Goal: Task Accomplishment & Management: Complete application form

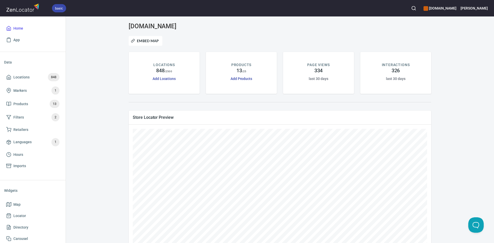
scroll to position [63, 0]
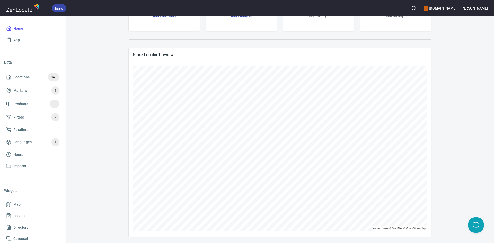
click at [100, 83] on div "[DOMAIN_NAME] Embed Map LOCATIONS 848 / 2500 Add Locations PRODUCTS 13 / 25 Add…" at bounding box center [280, 98] width 416 height 277
click at [18, 73] on span "Locations 848" at bounding box center [32, 77] width 53 height 8
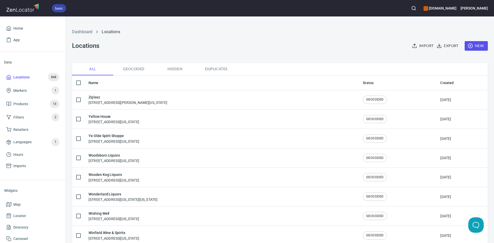
click at [474, 47] on span "New" at bounding box center [476, 46] width 15 height 6
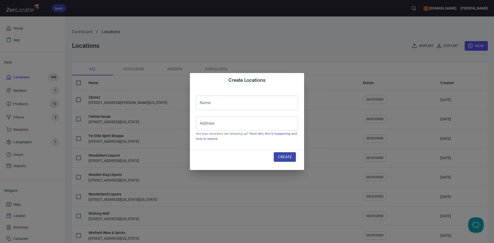
click at [241, 99] on input "text" at bounding box center [247, 103] width 102 height 14
drag, startPoint x: 241, startPoint y: 104, endPoint x: 239, endPoint y: 107, distance: 3.3
paste input "[STREET_ADDRESS]"
drag, startPoint x: 253, startPoint y: 104, endPoint x: 241, endPoint y: 103, distance: 12.4
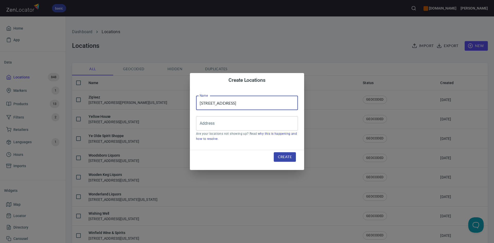
click at [241, 103] on input "[STREET_ADDRESS]" at bounding box center [247, 103] width 102 height 14
drag, startPoint x: 212, startPoint y: 103, endPoint x: 199, endPoint y: 103, distance: 13.1
click at [199, 103] on input "[STREET_ADDRESS]" at bounding box center [247, 103] width 102 height 14
drag, startPoint x: 204, startPoint y: 104, endPoint x: 253, endPoint y: 93, distance: 50.0
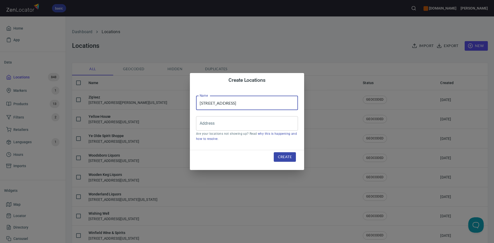
click at [253, 93] on div "Name [STREET_ADDRESS] Name Address Address Are your locations not showing up? R…" at bounding box center [247, 119] width 114 height 63
click at [241, 102] on input "[STREET_ADDRESS]" at bounding box center [247, 103] width 102 height 14
type input "[STREET_ADDRESS]"
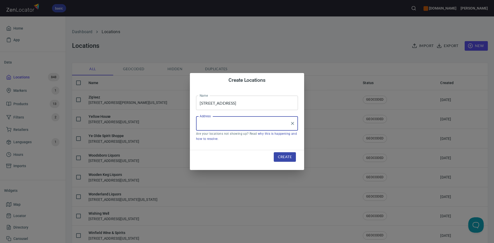
click at [239, 123] on input "Address" at bounding box center [243, 124] width 90 height 10
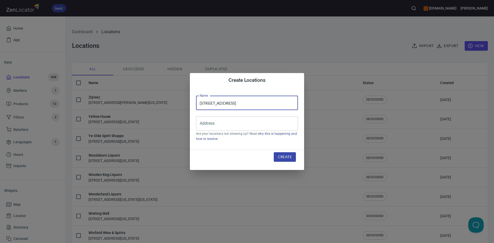
drag, startPoint x: 291, startPoint y: 104, endPoint x: 192, endPoint y: 107, distance: 99.4
click at [182, 110] on div "Create Locations Name [STREET_ADDRESS] Name Address Address Are your locations …" at bounding box center [247, 121] width 494 height 243
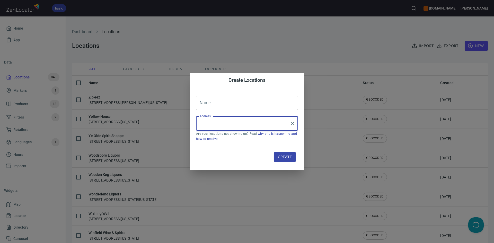
click at [219, 124] on input "Address" at bounding box center [243, 124] width 90 height 10
paste input "[STREET_ADDRESS]"
click at [256, 143] on li "[STREET_ADDRESS][US_STATE]" at bounding box center [247, 138] width 102 height 9
type input "[STREET_ADDRESS][US_STATE]"
click at [222, 101] on input "text" at bounding box center [247, 103] width 102 height 14
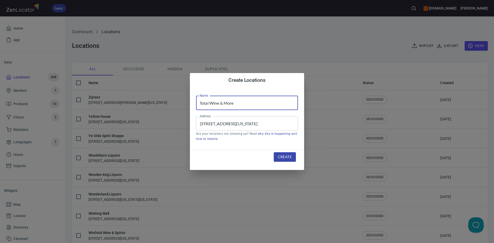
type input "Total Wine & More"
drag, startPoint x: 284, startPoint y: 155, endPoint x: 279, endPoint y: 153, distance: 5.6
click at [284, 155] on span "Create" at bounding box center [285, 157] width 14 height 6
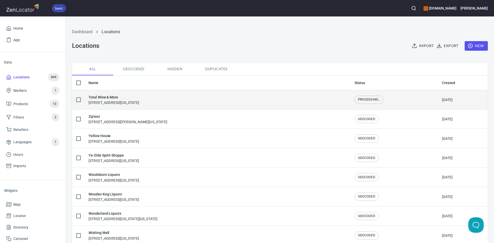
click at [136, 104] on div "Total Wine & More [STREET_ADDRESS][US_STATE]" at bounding box center [114, 99] width 51 height 11
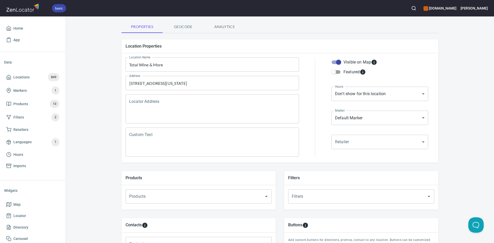
scroll to position [77, 0]
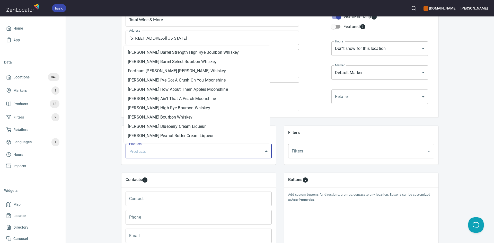
click at [211, 153] on input "Products" at bounding box center [191, 151] width 127 height 10
click at [224, 136] on li "[PERSON_NAME] Peanut Butter Cream Liqueur" at bounding box center [197, 135] width 146 height 9
click at [237, 151] on input "Products" at bounding box center [232, 151] width 45 height 10
click at [197, 133] on li "[PERSON_NAME] Chocolate Cream Liqueur" at bounding box center [197, 135] width 146 height 9
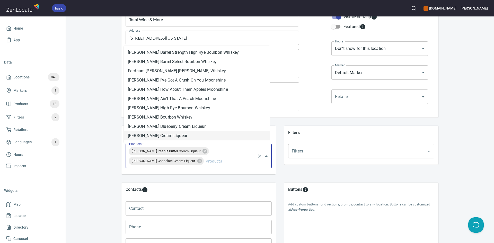
click at [227, 158] on input "Products" at bounding box center [230, 161] width 50 height 10
click at [203, 138] on li "[PERSON_NAME] Cream Liqueur" at bounding box center [197, 135] width 146 height 9
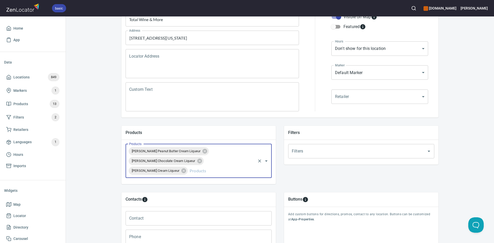
click at [216, 174] on div "[PERSON_NAME] Peanut Butter Cream Liqueur [PERSON_NAME] Chocolate Cream Liqueur…" at bounding box center [199, 161] width 146 height 34
click at [217, 172] on input "Products" at bounding box center [222, 171] width 66 height 10
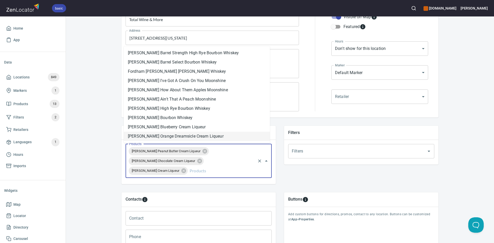
click at [192, 138] on li "[PERSON_NAME] Orange Dreamsicle Cream Liqueur" at bounding box center [197, 136] width 146 height 9
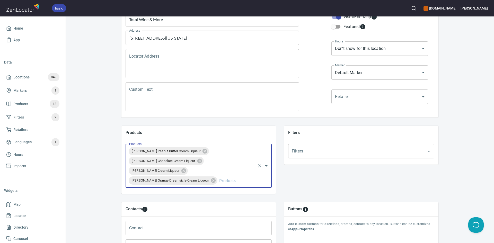
click at [218, 180] on input "Products" at bounding box center [236, 181] width 37 height 10
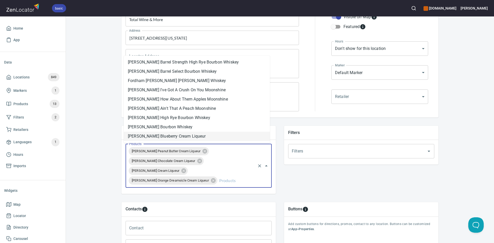
drag, startPoint x: 185, startPoint y: 135, endPoint x: 187, endPoint y: 139, distance: 5.0
click at [185, 135] on li "[PERSON_NAME] Blueberry Cream Liqueur" at bounding box center [197, 136] width 146 height 9
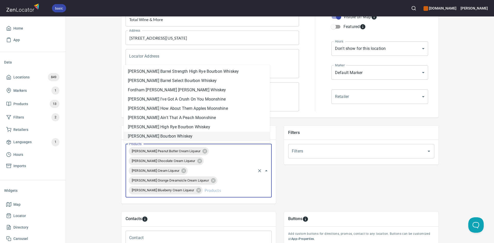
click at [223, 186] on input "Products" at bounding box center [229, 191] width 51 height 10
drag, startPoint x: 171, startPoint y: 134, endPoint x: 198, endPoint y: 151, distance: 31.8
click at [171, 134] on li "[PERSON_NAME] Bourbon Whiskey" at bounding box center [197, 136] width 146 height 9
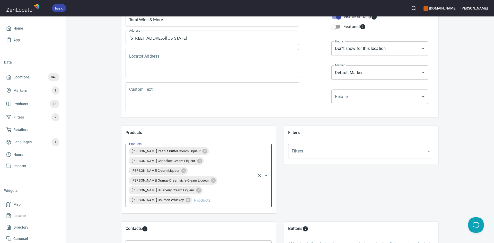
click at [212, 198] on input "Products" at bounding box center [224, 200] width 62 height 10
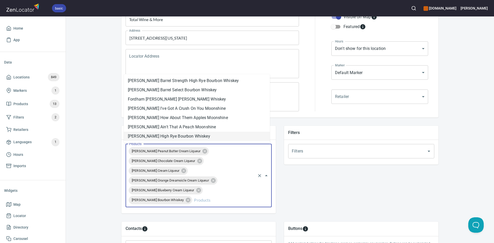
click at [185, 136] on li "[PERSON_NAME] High Rye Bourbon Whiskey" at bounding box center [197, 136] width 146 height 9
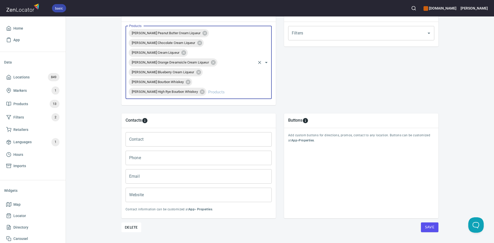
scroll to position [207, 0]
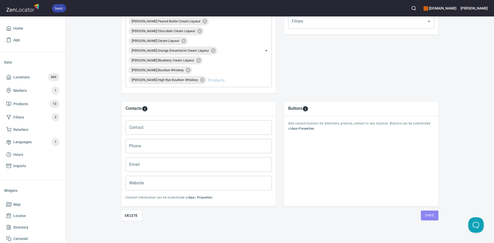
drag, startPoint x: 436, startPoint y: 215, endPoint x: 432, endPoint y: 209, distance: 6.8
click at [435, 215] on button "Save" at bounding box center [430, 216] width 18 height 10
click at [432, 216] on button "Save" at bounding box center [430, 216] width 18 height 10
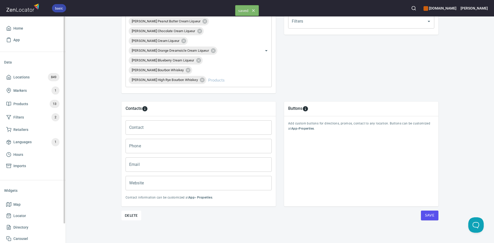
drag, startPoint x: 3, startPoint y: 77, endPoint x: 9, endPoint y: 64, distance: 14.6
click at [3, 77] on div "Data Locations 849 Markers 1 Products 13 Filters 2 Retailers Languages 1 Hours …" at bounding box center [33, 116] width 66 height 128
drag, startPoint x: 8, startPoint y: 76, endPoint x: 14, endPoint y: 5, distance: 72.0
click at [8, 76] on icon at bounding box center [8, 77] width 5 height 5
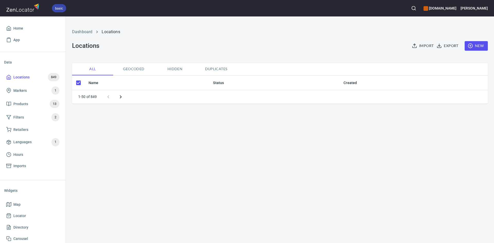
checkbox input "false"
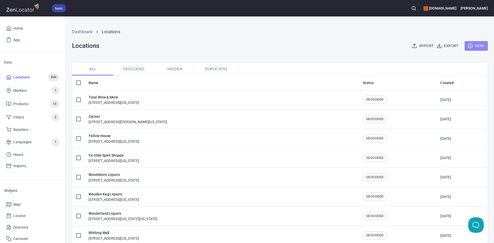
click at [468, 45] on icon "button" at bounding box center [470, 45] width 5 height 5
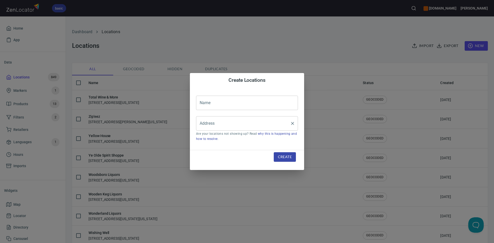
click at [232, 122] on input "Address" at bounding box center [243, 124] width 90 height 10
paste input "3925 Market St.Bee Cave, TX, 78738"
click at [242, 139] on li "3925 Market Street, Lakeway, Texas, United States" at bounding box center [247, 138] width 102 height 9
type input "3925 Market Street, Lakeway, Texas, United States"
click at [234, 105] on input "text" at bounding box center [247, 103] width 102 height 14
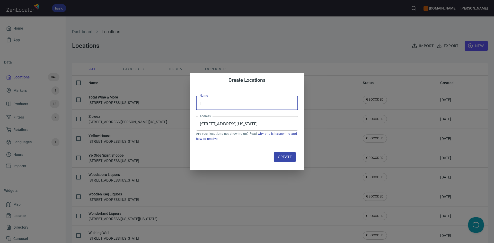
type input "Total Wine & More"
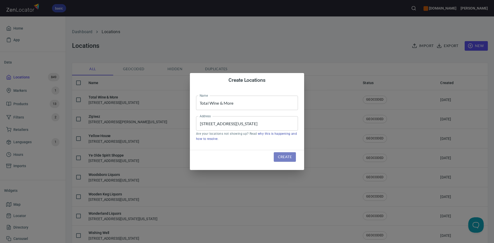
click at [290, 155] on span "Create" at bounding box center [285, 157] width 14 height 6
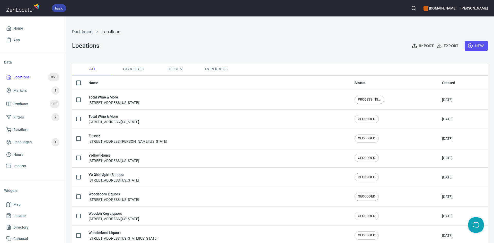
click at [477, 47] on span "New" at bounding box center [476, 46] width 15 height 6
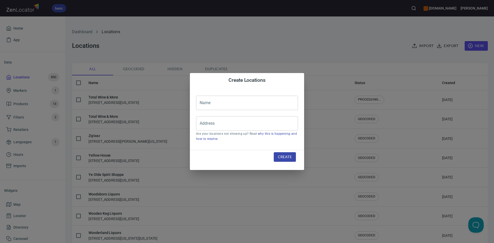
click at [134, 104] on div "Create Locations Name Name Address Address Are your locations not showing up? R…" at bounding box center [247, 121] width 494 height 243
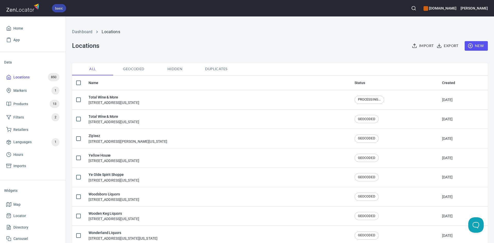
click at [134, 104] on div "Total Wine & More 3925 Market Street, Lakeway, Texas, United States" at bounding box center [114, 99] width 51 height 11
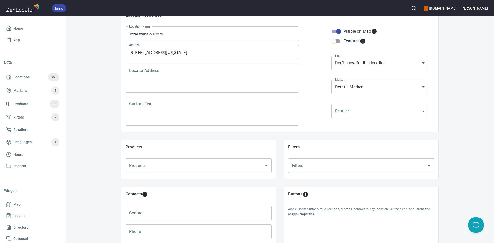
scroll to position [103, 0]
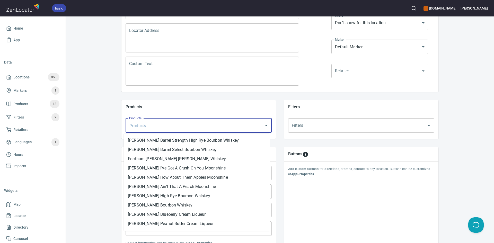
click at [157, 126] on input "Products" at bounding box center [191, 126] width 127 height 10
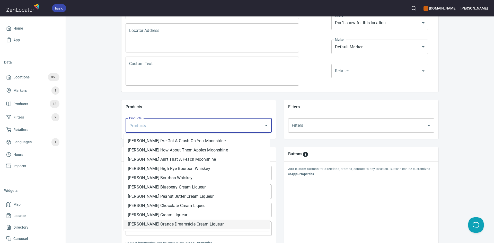
click at [191, 225] on li "[PERSON_NAME] Orange Dreamsicle Cream Liqueur" at bounding box center [197, 224] width 146 height 9
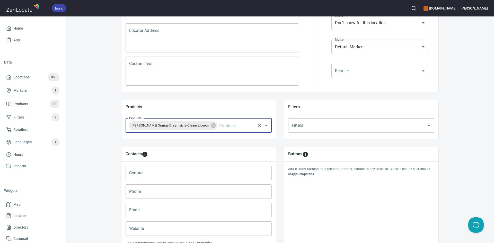
click at [219, 131] on div "Fordham Lee Orange Dreamsicle Cream Liqueur Products" at bounding box center [199, 125] width 146 height 14
click at [238, 121] on div "Fordham Lee Orange Dreamsicle Cream Liqueur Products" at bounding box center [199, 125] width 146 height 14
click at [222, 125] on input "Products" at bounding box center [236, 126] width 37 height 10
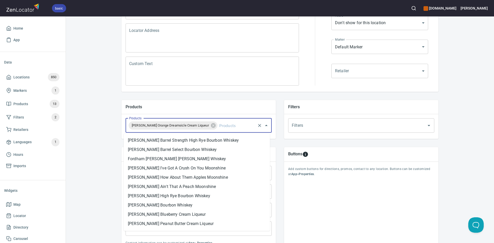
scroll to position [17, 0]
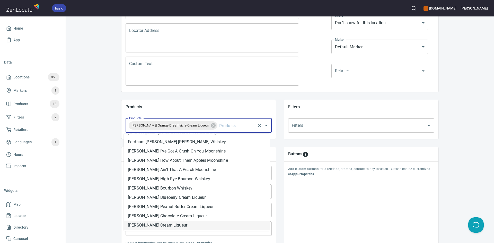
drag, startPoint x: 170, startPoint y: 227, endPoint x: 176, endPoint y: 222, distance: 7.5
click at [171, 228] on li "[PERSON_NAME] Cream Liqueur" at bounding box center [197, 225] width 146 height 9
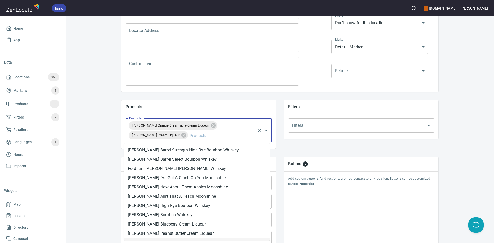
click at [234, 134] on input "Products" at bounding box center [222, 136] width 66 height 10
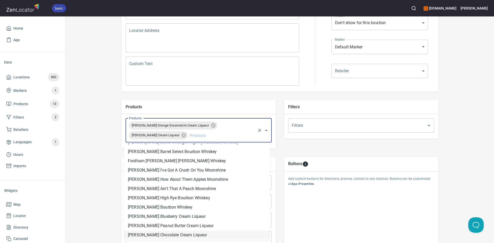
click at [173, 237] on li "[PERSON_NAME] Chocolate Cream Liqueur" at bounding box center [197, 235] width 146 height 9
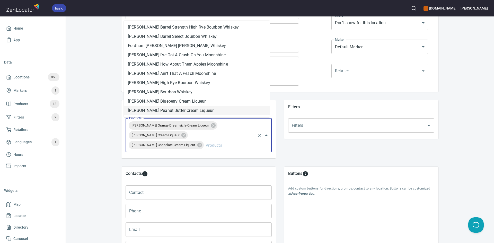
drag, startPoint x: 216, startPoint y: 143, endPoint x: 213, endPoint y: 145, distance: 4.0
click at [215, 144] on input "Products" at bounding box center [230, 145] width 50 height 10
click at [173, 107] on li "[PERSON_NAME] Peanut Butter Cream Liqueur" at bounding box center [197, 110] width 146 height 9
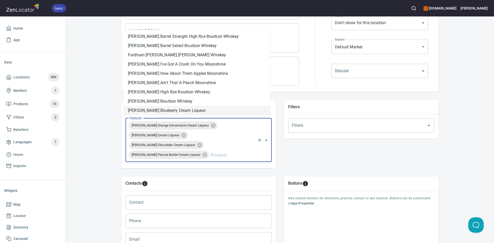
click at [210, 159] on input "Products" at bounding box center [232, 155] width 45 height 10
click at [171, 107] on li "[PERSON_NAME] Blueberry Cream Liqueur" at bounding box center [197, 110] width 146 height 9
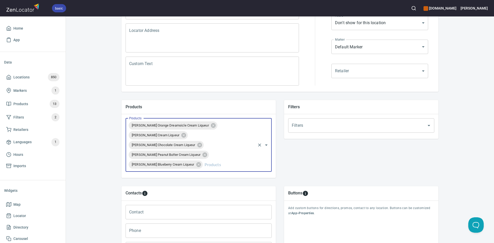
click at [218, 164] on input "Products" at bounding box center [229, 165] width 51 height 10
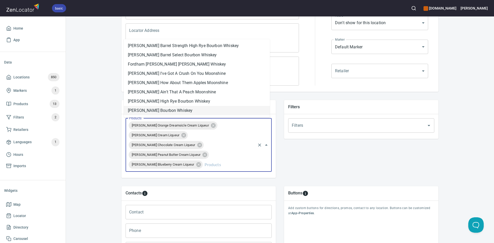
click at [189, 111] on li "[PERSON_NAME] Bourbon Whiskey" at bounding box center [197, 110] width 146 height 9
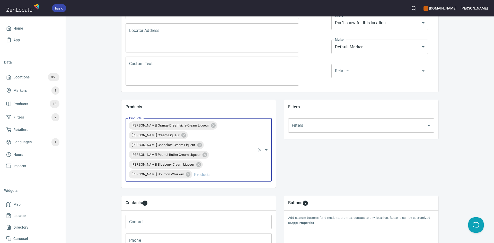
click at [207, 175] on input "Products" at bounding box center [224, 175] width 62 height 10
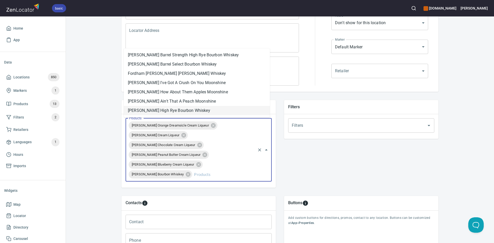
click at [192, 112] on li "[PERSON_NAME] High Rye Bourbon Whiskey" at bounding box center [197, 110] width 146 height 9
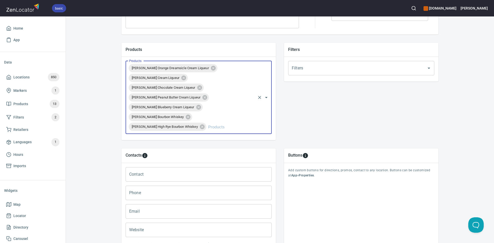
scroll to position [207, 0]
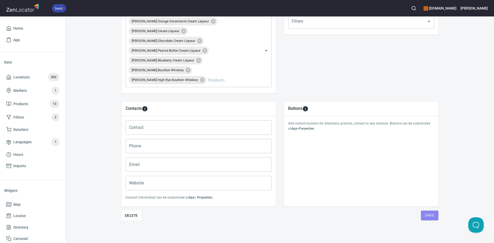
click at [429, 212] on button "Save" at bounding box center [430, 216] width 18 height 10
drag, startPoint x: 428, startPoint y: 213, endPoint x: 410, endPoint y: 202, distance: 21.7
click at [428, 212] on span "Save" at bounding box center [429, 215] width 9 height 6
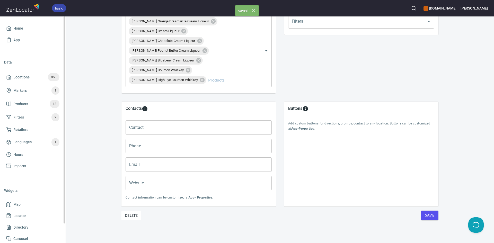
click at [12, 76] on span "Locations 850" at bounding box center [32, 77] width 53 height 8
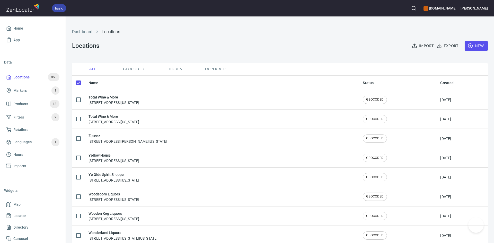
checkbox input "false"
click at [468, 45] on icon "button" at bounding box center [470, 45] width 5 height 5
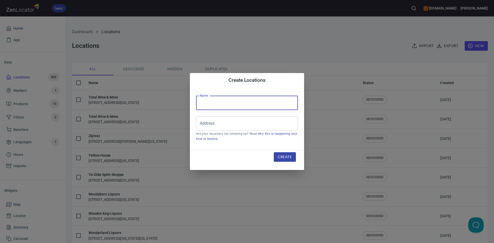
paste input "10001 Research Blvd Suite300Austin, TX, 78759"
type input "10001 Research Blvd Suite300Austin, TX, 78759"
drag, startPoint x: 295, startPoint y: 101, endPoint x: 201, endPoint y: 105, distance: 94.8
click at [201, 105] on input "10001 Research Blvd Suite300Austin, TX, 78759" at bounding box center [247, 103] width 102 height 14
click at [199, 103] on input "10001 Research Blvd Suite300Austin, TX, 78759" at bounding box center [247, 103] width 102 height 14
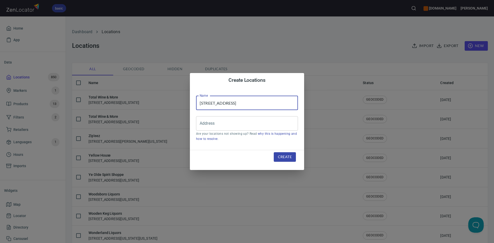
drag, startPoint x: 199, startPoint y: 103, endPoint x: 295, endPoint y: 104, distance: 95.8
click at [295, 105] on input "10001 Research Blvd Suite300Austin, TX, 78759" at bounding box center [247, 103] width 102 height 14
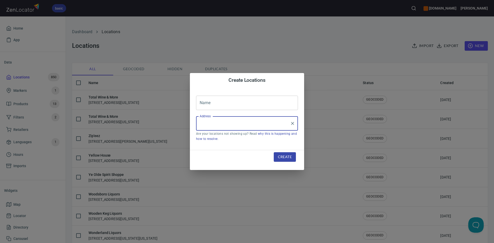
drag, startPoint x: 259, startPoint y: 128, endPoint x: 251, endPoint y: 125, distance: 8.6
click at [251, 125] on input "Address" at bounding box center [243, 124] width 90 height 10
click at [251, 123] on input "Address" at bounding box center [243, 124] width 90 height 10
paste input "10001 Research Blvd Suite300Austin, TX, 78759"
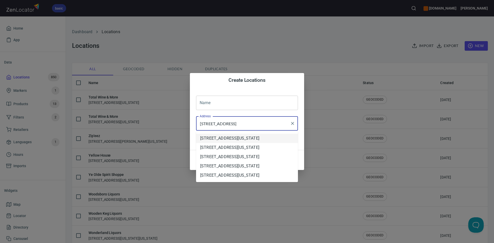
drag, startPoint x: 259, startPoint y: 144, endPoint x: 251, endPoint y: 128, distance: 18.4
click at [259, 142] on li "10001 Research Boulevard, Austin, Texas, United States" at bounding box center [247, 138] width 102 height 9
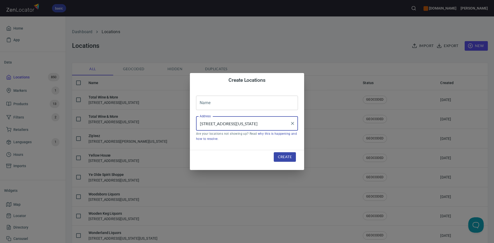
type input "10001 Research Boulevard, Austin, Texas, United States"
click at [247, 108] on input "text" at bounding box center [247, 103] width 102 height 14
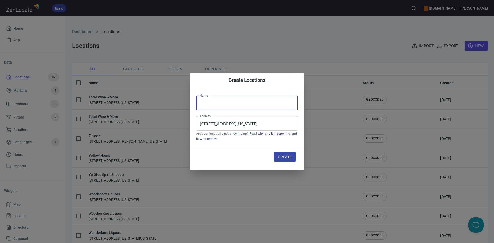
type input "Total Wine & More"
click at [279, 156] on span "Create" at bounding box center [285, 157] width 14 height 6
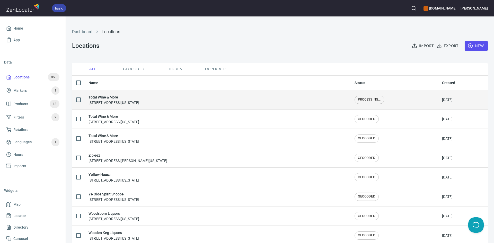
click at [199, 101] on div "Total Wine & More 10001 Research Boulevard, Austin, Texas, United States" at bounding box center [218, 99] width 258 height 11
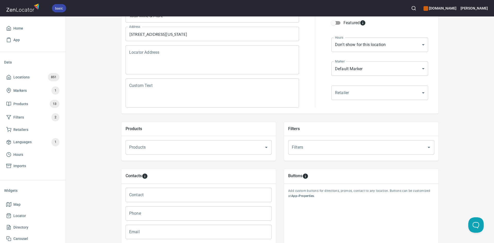
scroll to position [103, 0]
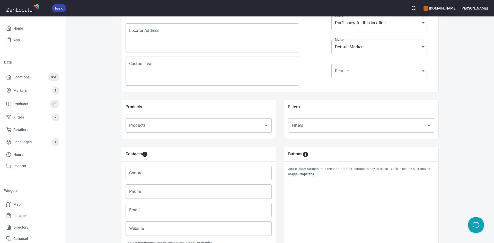
click at [135, 123] on input "Products" at bounding box center [191, 126] width 127 height 10
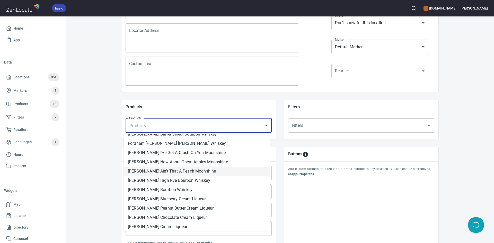
scroll to position [27, 0]
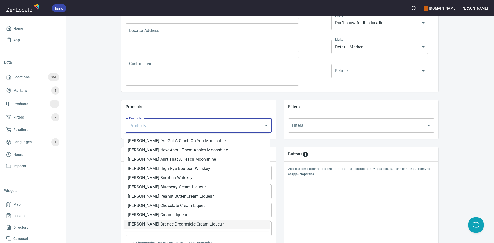
click at [174, 226] on li "[PERSON_NAME] Orange Dreamsicle Cream Liqueur" at bounding box center [197, 224] width 146 height 9
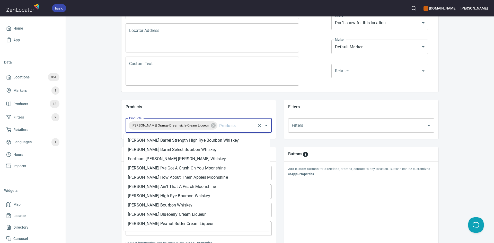
click at [235, 122] on input "Products" at bounding box center [236, 126] width 37 height 10
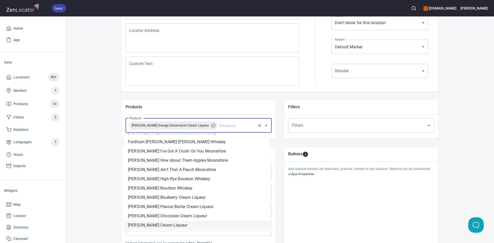
drag, startPoint x: 169, startPoint y: 225, endPoint x: 192, endPoint y: 176, distance: 54.9
click at [169, 225] on li "[PERSON_NAME] Cream Liqueur" at bounding box center [197, 225] width 146 height 9
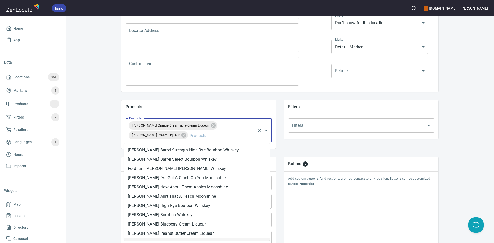
click at [221, 139] on input "Products" at bounding box center [222, 136] width 66 height 10
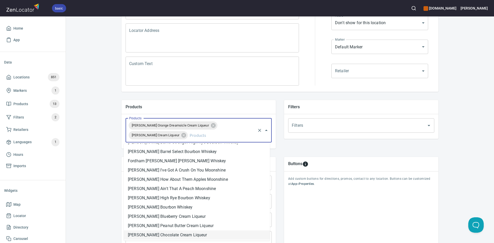
click at [190, 234] on li "[PERSON_NAME] Chocolate Cream Liqueur" at bounding box center [197, 235] width 146 height 9
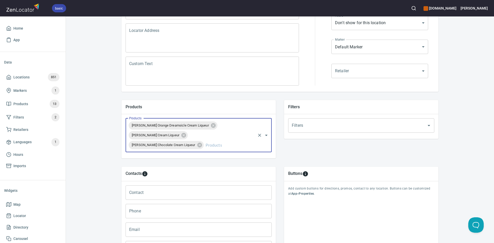
click at [219, 143] on input "Products" at bounding box center [230, 145] width 50 height 10
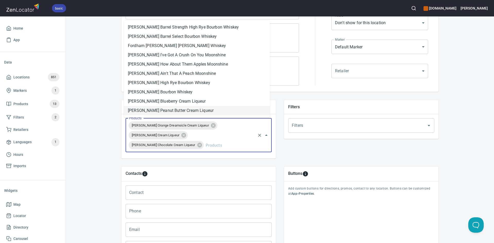
click at [189, 112] on li "[PERSON_NAME] Peanut Butter Cream Liqueur" at bounding box center [197, 110] width 146 height 9
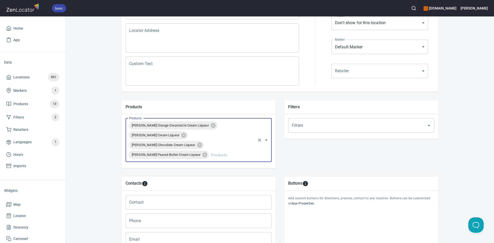
click at [210, 153] on input "Products" at bounding box center [232, 155] width 45 height 10
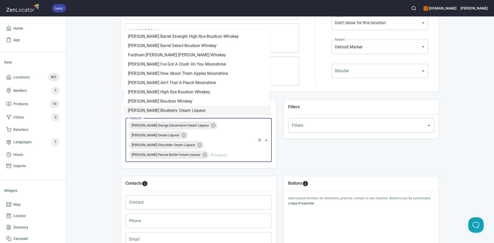
click at [198, 110] on li "[PERSON_NAME] Blueberry Cream Liqueur" at bounding box center [197, 110] width 146 height 9
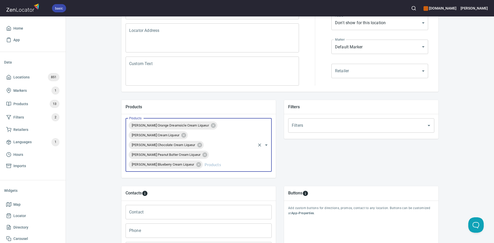
drag, startPoint x: 201, startPoint y: 167, endPoint x: 204, endPoint y: 146, distance: 21.1
click at [204, 164] on input "Products" at bounding box center [229, 165] width 51 height 10
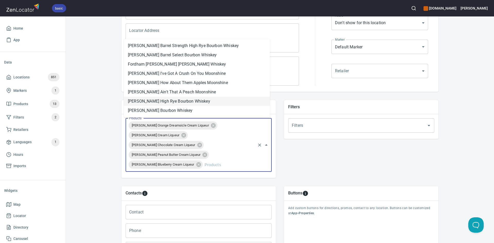
click at [199, 106] on li "[PERSON_NAME] Bourbon Whiskey" at bounding box center [197, 110] width 146 height 9
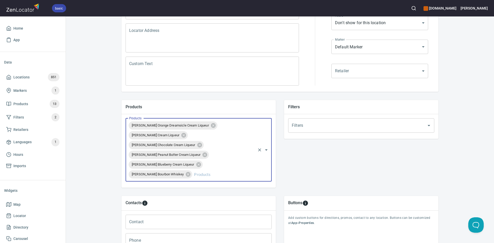
drag, startPoint x: 206, startPoint y: 173, endPoint x: 206, endPoint y: 164, distance: 9.0
click at [206, 172] on input "Products" at bounding box center [224, 175] width 62 height 10
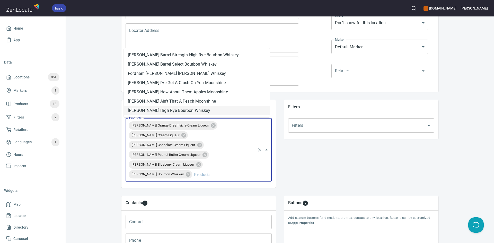
click at [193, 112] on li "[PERSON_NAME] High Rye Bourbon Whiskey" at bounding box center [197, 110] width 146 height 9
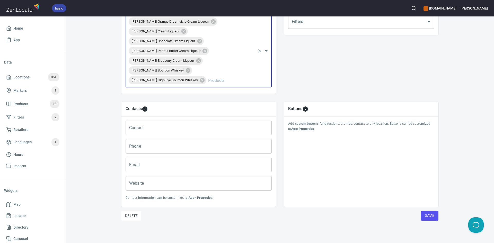
scroll to position [207, 0]
click at [429, 217] on span "Save" at bounding box center [429, 215] width 9 height 6
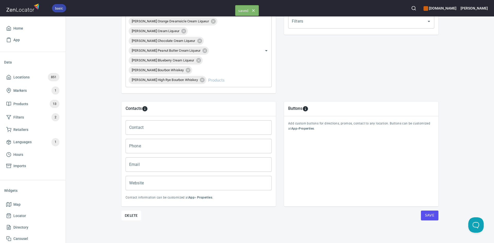
click at [429, 216] on span "Save" at bounding box center [429, 215] width 9 height 6
click at [428, 218] on span "Save" at bounding box center [429, 215] width 9 height 6
drag, startPoint x: 428, startPoint y: 215, endPoint x: 320, endPoint y: 159, distance: 121.0
click at [427, 215] on span "Save" at bounding box center [429, 215] width 9 height 6
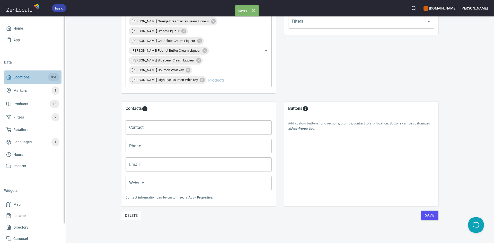
click at [11, 75] on icon at bounding box center [8, 77] width 5 height 5
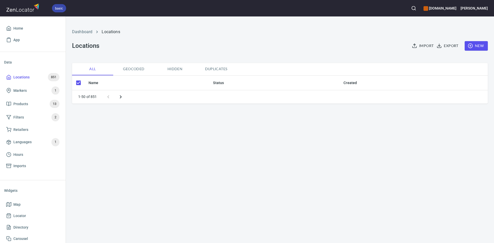
checkbox input "false"
